Goal: Task Accomplishment & Management: Complete application form

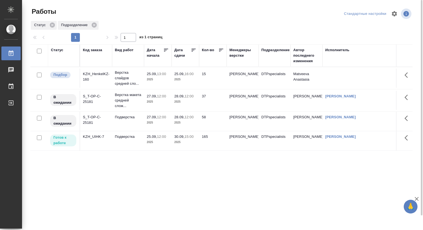
click at [147, 139] on p "25.09," at bounding box center [152, 137] width 10 height 4
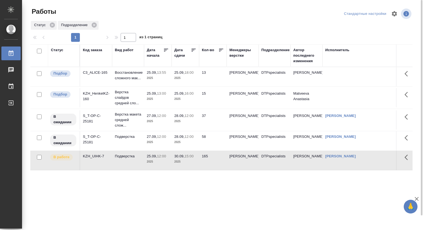
click at [160, 73] on p "13:55" at bounding box center [161, 72] width 9 height 4
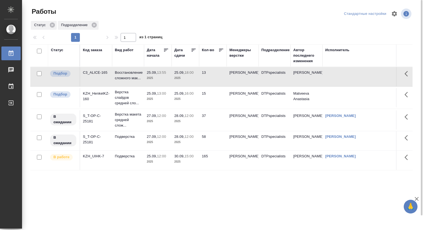
click at [160, 73] on p "13:55" at bounding box center [161, 72] width 9 height 4
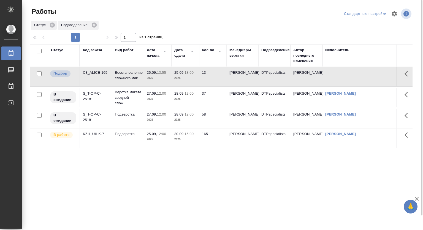
click at [190, 75] on p "18:00" at bounding box center [189, 72] width 9 height 4
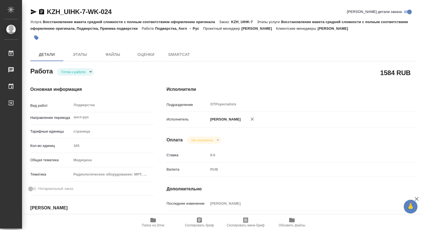
type textarea "x"
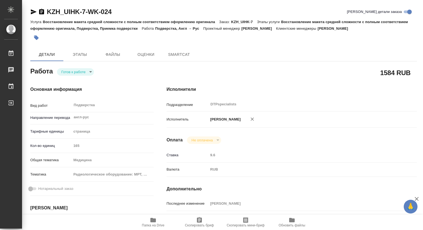
type textarea "x"
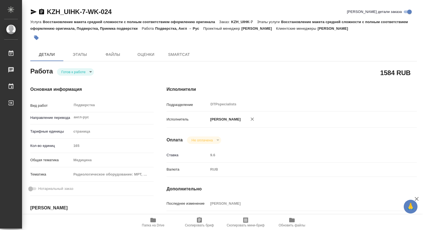
type textarea "x"
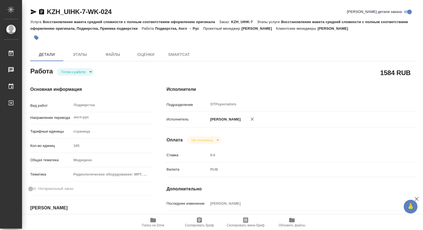
click at [75, 70] on body "🙏 .cls-1 fill:#fff; AWATERA Kovtun Svetlana Работы Чаты График Выйти KZH_UIHK-7…" at bounding box center [211, 115] width 423 height 230
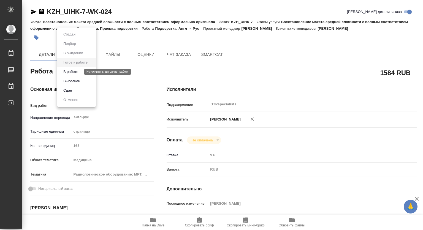
click at [69, 72] on button "В работе" at bounding box center [71, 72] width 18 height 6
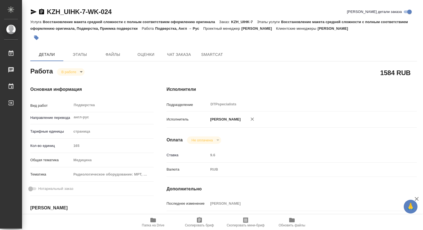
scroll to position [55, 0]
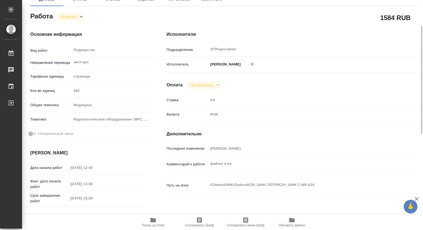
type textarea "x"
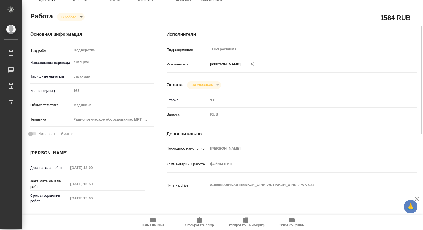
click at [154, 222] on icon "button" at bounding box center [153, 220] width 6 height 4
type textarea "x"
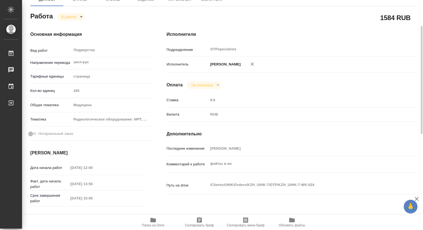
type textarea "x"
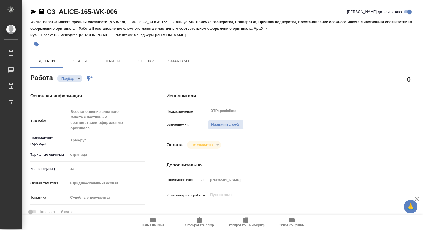
type textarea "x"
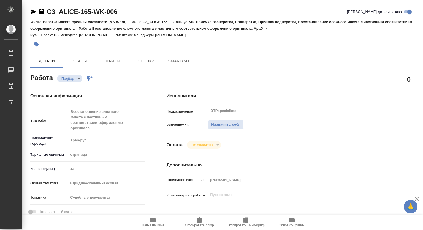
type textarea "x"
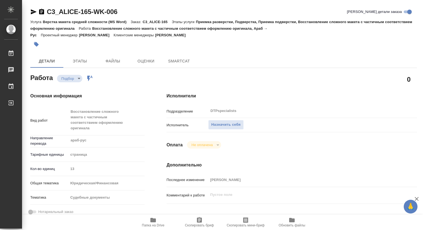
type textarea "x"
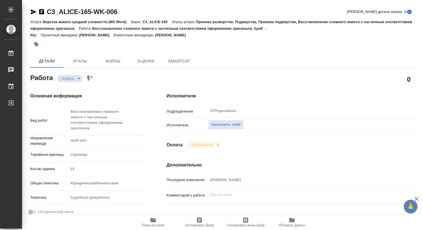
type textarea "x"
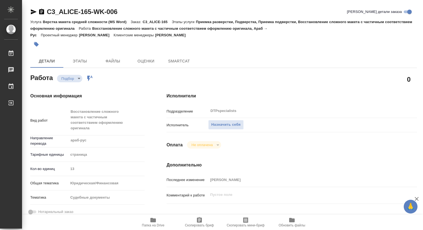
type textarea "x"
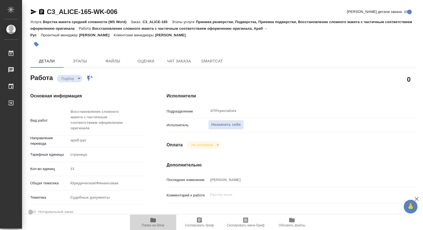
click at [150, 224] on span "Папка на Drive" at bounding box center [153, 226] width 23 height 4
type textarea "x"
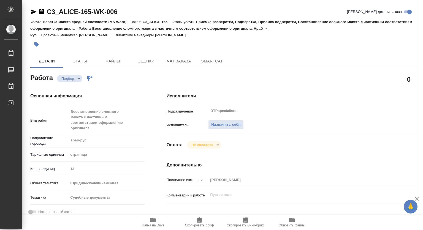
type textarea "x"
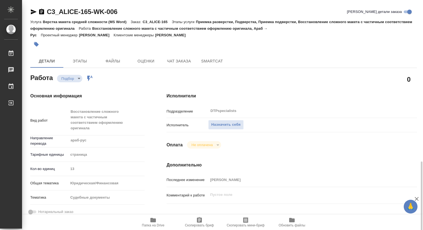
type textarea "x"
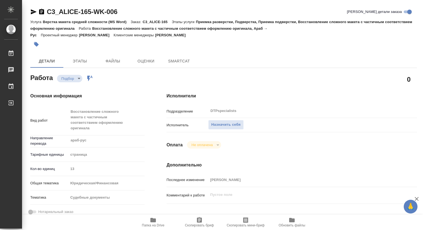
type textarea "x"
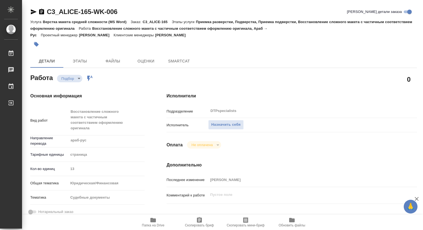
type textarea "x"
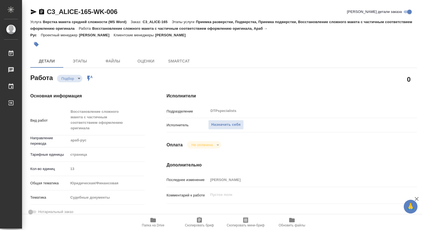
type textarea "x"
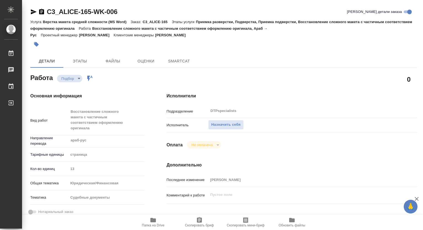
type textarea "x"
click at [154, 221] on icon "button" at bounding box center [153, 220] width 6 height 4
type textarea "x"
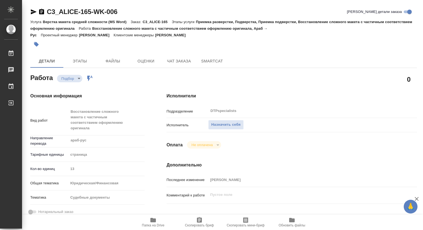
type textarea "x"
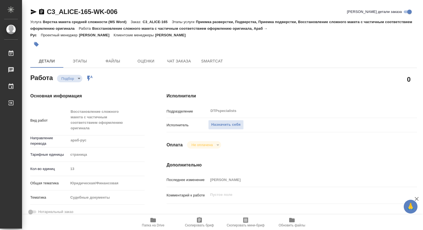
type textarea "x"
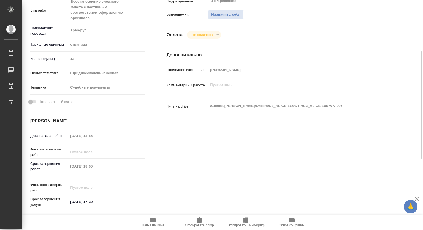
scroll to position [28, 0]
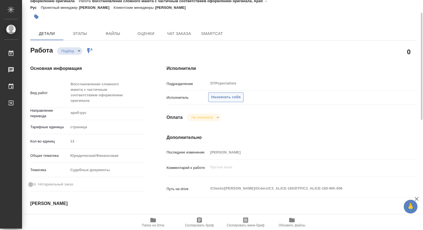
click at [236, 97] on span "Назначить себя" at bounding box center [225, 97] width 29 height 6
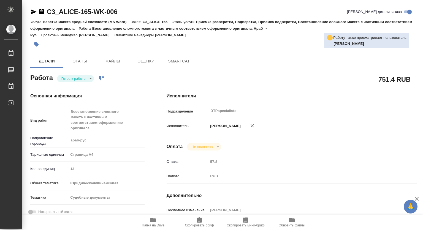
type textarea "x"
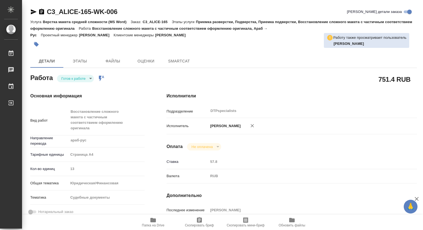
type textarea "x"
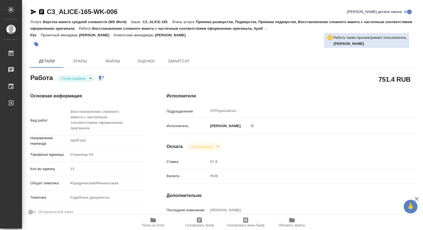
type textarea "x"
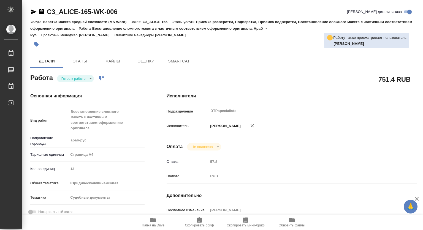
type textarea "x"
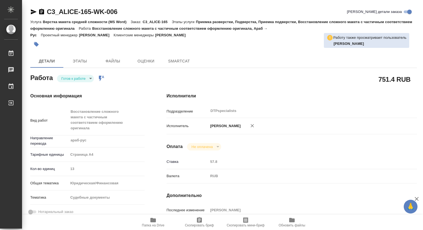
type textarea "x"
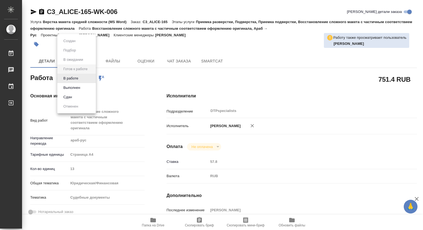
click at [79, 80] on body "🙏 .cls-1 fill:#fff; AWATERA Kovtun Svetlana Работы Чаты График Выйти C3_ALICE-1…" at bounding box center [211, 115] width 423 height 230
type textarea "x"
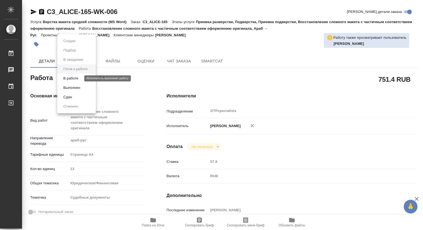
type textarea "x"
click at [77, 80] on button "В работе" at bounding box center [71, 78] width 18 height 6
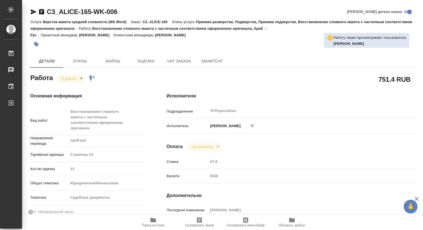
type textarea "x"
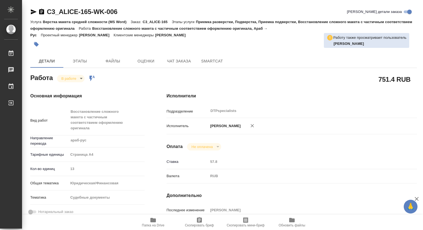
type textarea "x"
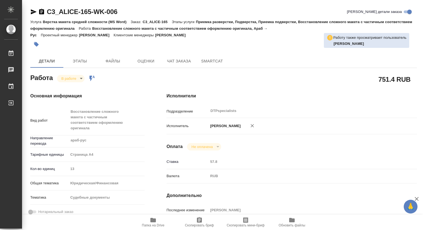
type textarea "x"
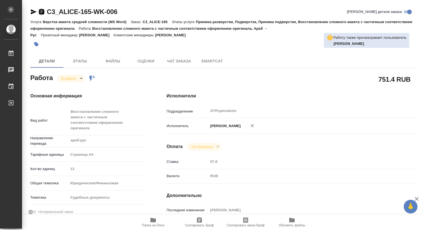
click at [40, 11] on icon "button" at bounding box center [41, 12] width 7 height 7
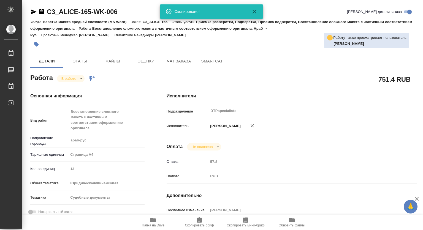
type textarea "x"
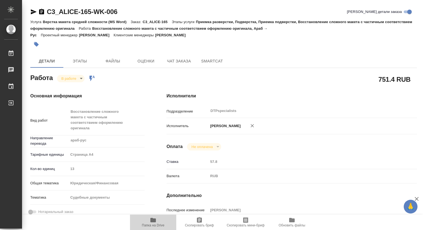
click at [150, 224] on span "Папка на Drive" at bounding box center [153, 226] width 23 height 4
click at [175, 59] on span "Чат заказа" at bounding box center [179, 61] width 26 height 7
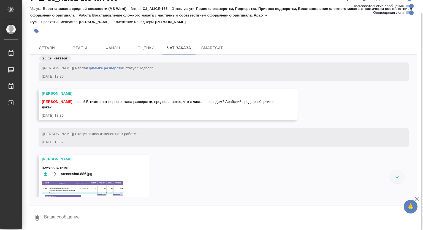
scroll to position [471, 0]
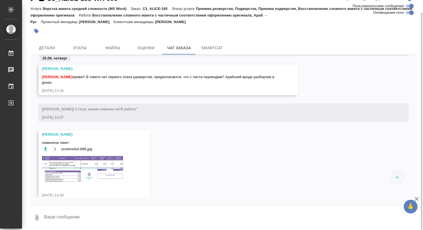
click at [89, 150] on span "screenshot.886.jpg" at bounding box center [76, 150] width 31 height 6
click at [90, 161] on img at bounding box center [83, 169] width 83 height 28
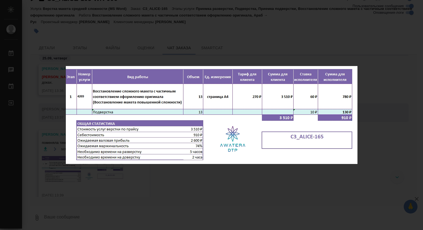
click at [298, 180] on div "screenshot.886.jpg 1 of 1" at bounding box center [211, 115] width 423 height 230
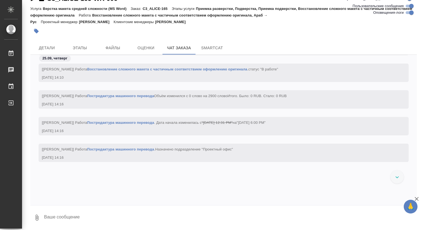
scroll to position [1301, 0]
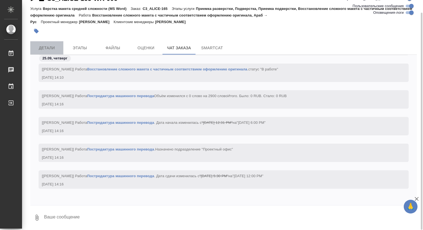
click at [45, 47] on span "Детали" at bounding box center [47, 48] width 26 height 7
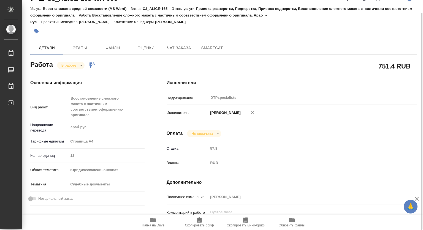
type textarea "x"
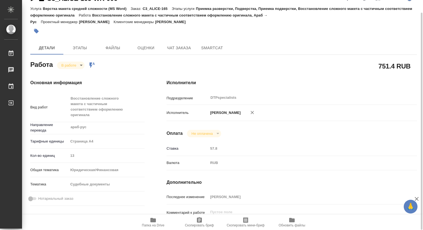
type textarea "x"
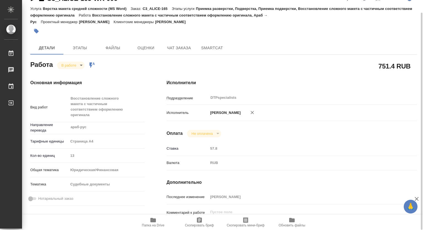
type textarea "x"
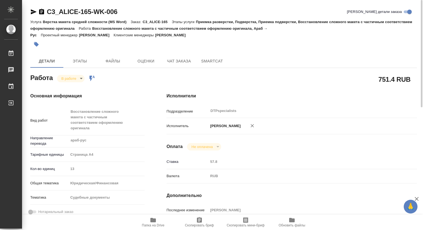
click at [65, 80] on body "🙏 .cls-1 fill:#fff; AWATERA Kovtun Svetlana Работы 0 Чаты График Выйти C3_ALICE…" at bounding box center [211, 115] width 423 height 230
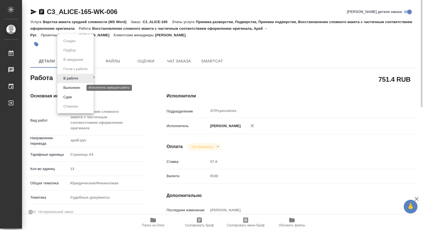
click at [68, 87] on button "Выполнен" at bounding box center [72, 88] width 20 height 6
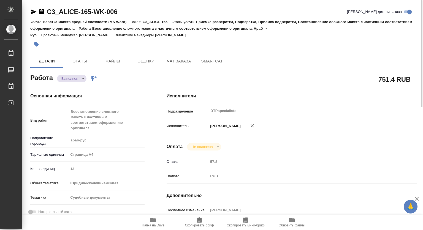
type textarea "x"
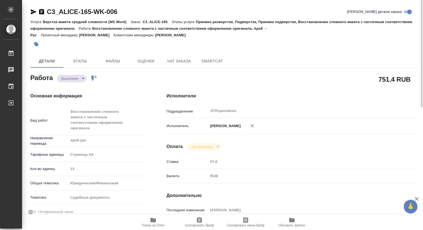
type textarea "x"
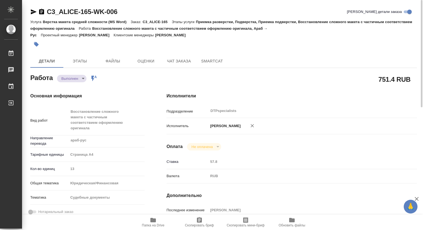
type textarea "x"
